Goal: Task Accomplishment & Management: Use online tool/utility

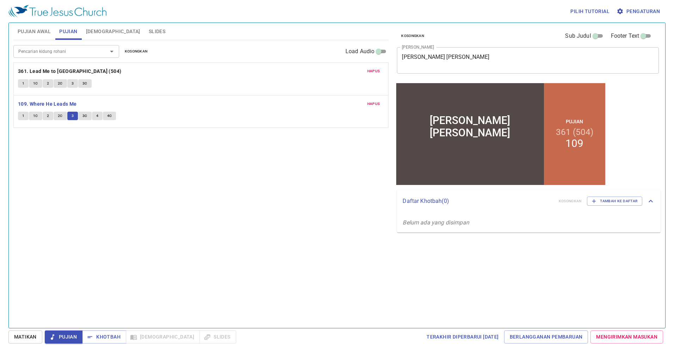
click at [86, 116] on span "3C" at bounding box center [85, 116] width 5 height 6
click at [95, 116] on button "4" at bounding box center [97, 116] width 11 height 8
click at [109, 115] on span "4C" at bounding box center [109, 116] width 5 height 6
